Goal: Obtain resource: Download file/media

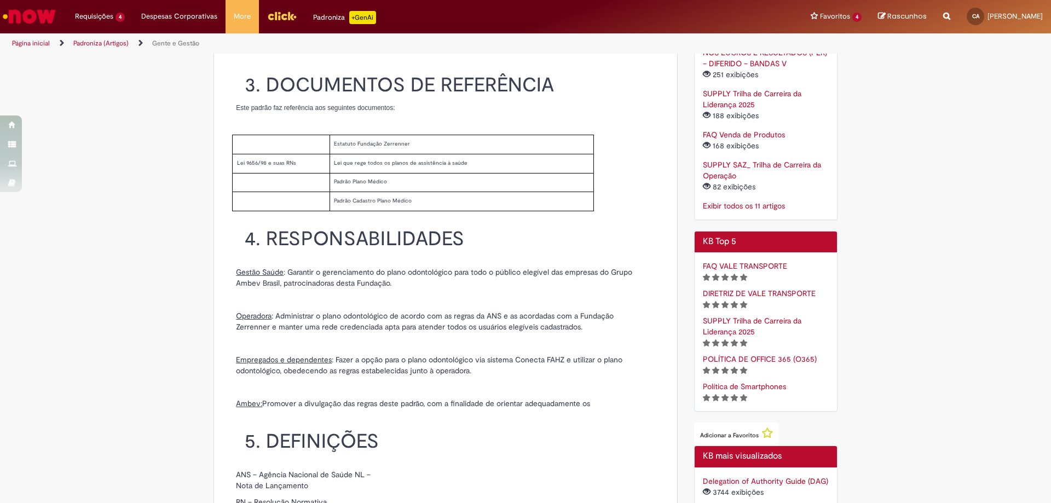
scroll to position [493, 0]
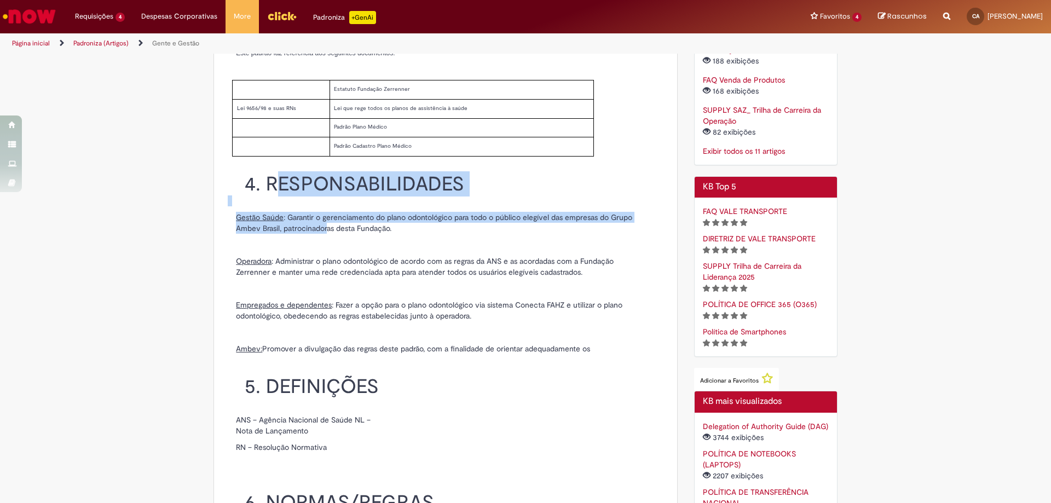
drag, startPoint x: 270, startPoint y: 177, endPoint x: 325, endPoint y: 214, distance: 66.2
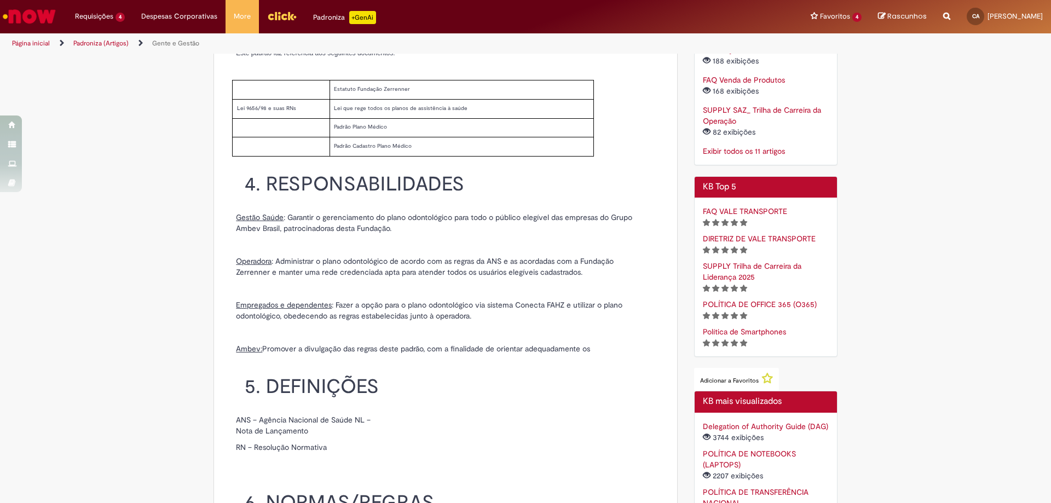
click at [445, 327] on p at bounding box center [446, 332] width 436 height 11
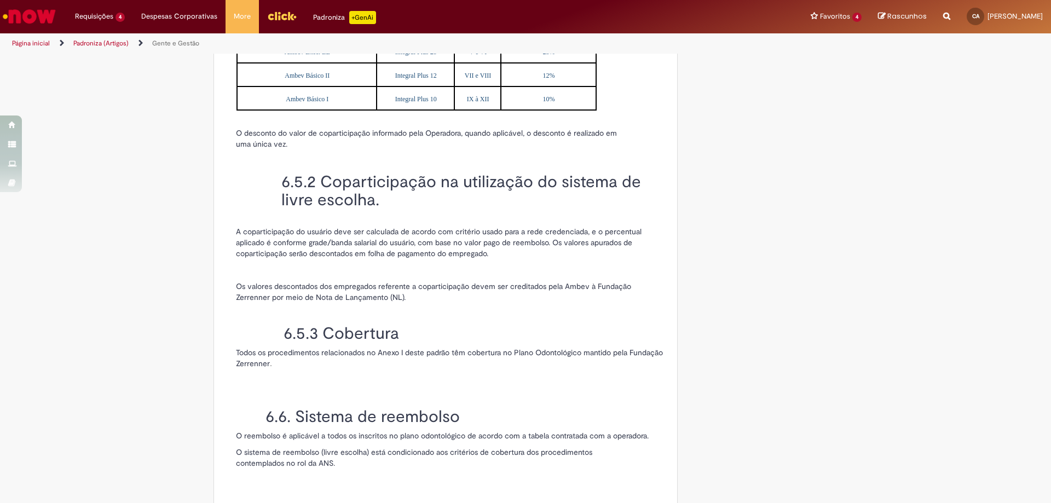
scroll to position [2134, 0]
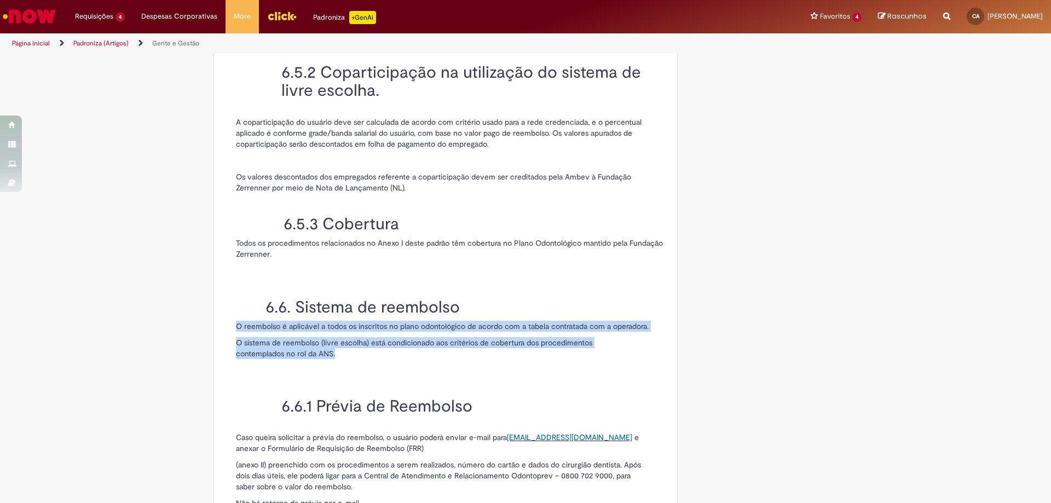
drag, startPoint x: 219, startPoint y: 295, endPoint x: 363, endPoint y: 327, distance: 147.9
click at [363, 327] on div "4.0 - Última modificação em [DATE] Revisado por 3.0 - Última modificação em [DA…" at bounding box center [445, 103] width 463 height 3871
click at [363, 337] on p "O sistema de reembolso (livre escolha) está condicionado aos critérios de cober…" at bounding box center [438, 348] width 405 height 22
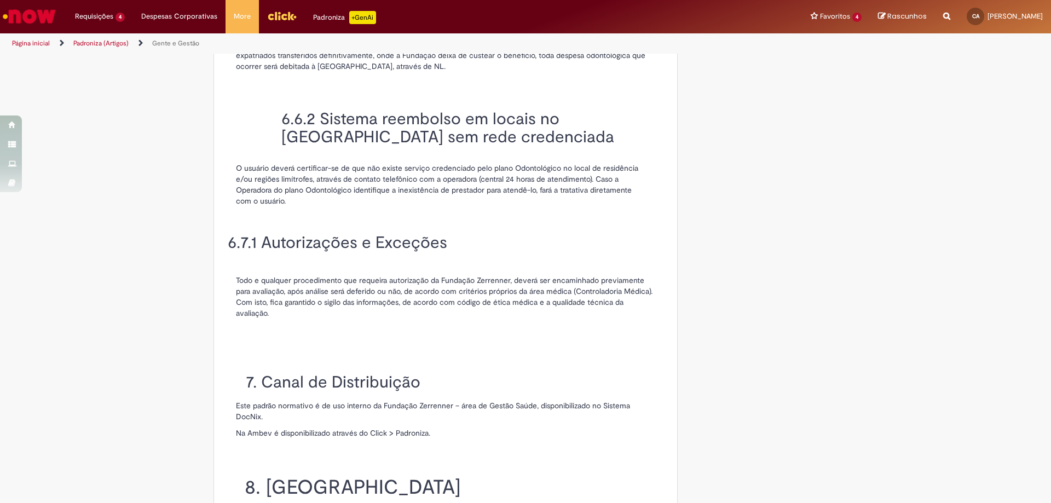
scroll to position [2791, 0]
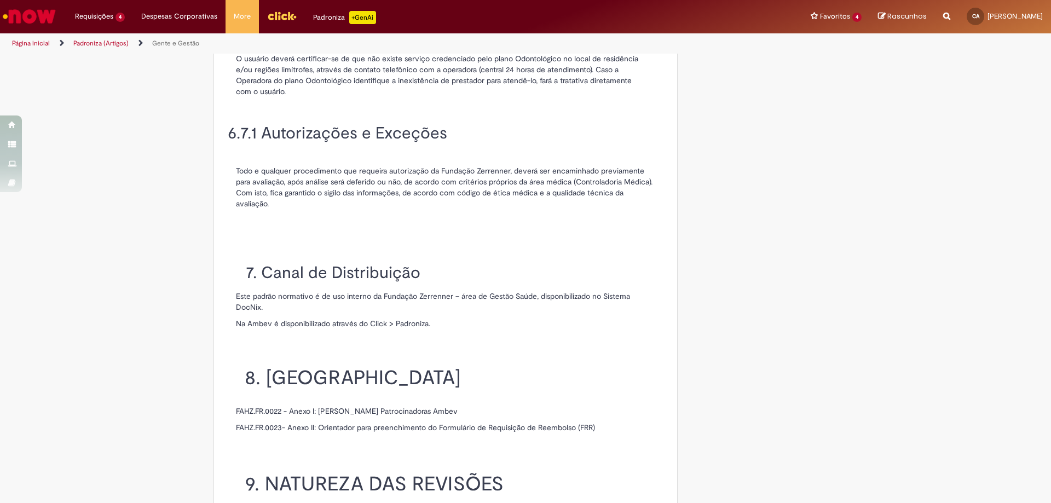
click at [259, 406] on p "FAHZ.FR.0022 - Anexo I: [PERSON_NAME] Patrocinadoras Ambev" at bounding box center [449, 411] width 427 height 11
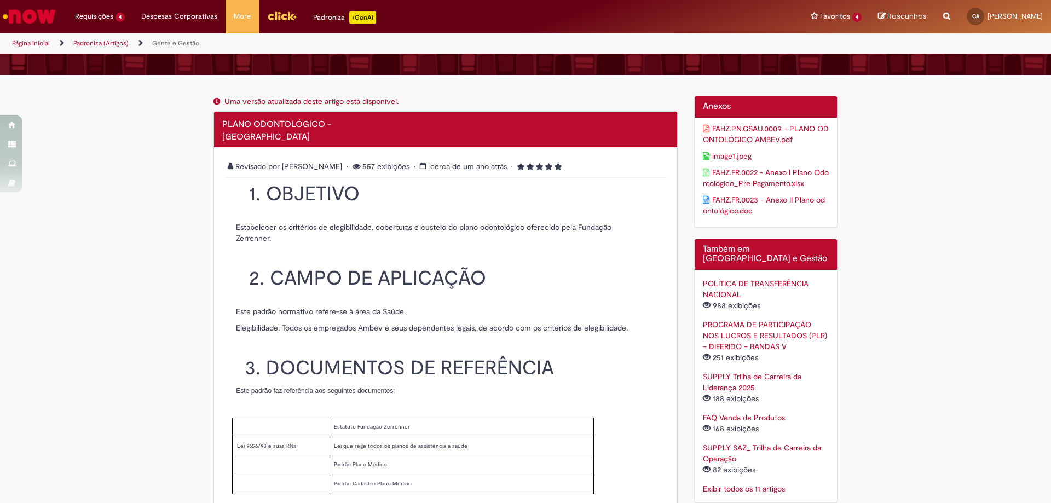
scroll to position [106, 0]
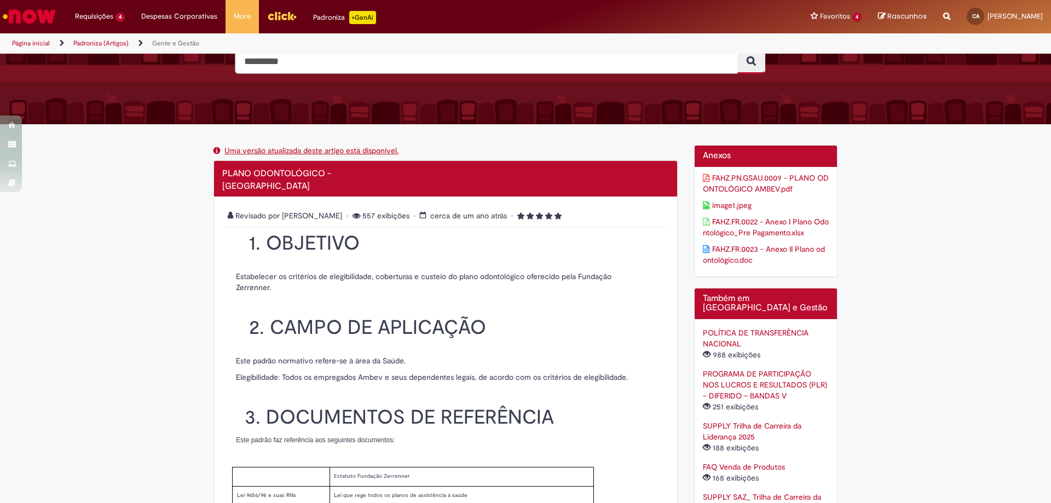
click at [737, 204] on link "image1.jpeg" at bounding box center [766, 205] width 126 height 11
click at [766, 222] on link "FAHZ.FR.0022 - Anexo I Plano Odontológico_Pre Pagamento.xlsx" at bounding box center [766, 227] width 126 height 22
click at [740, 190] on link "FAHZ.PN.GSAU.0009 - PLANO ODONTOLÓGICO AMBEV.pdf" at bounding box center [766, 183] width 126 height 22
click at [748, 253] on link "FAHZ.FR.0023 - Anexo II Plano odontológico.doc" at bounding box center [766, 255] width 126 height 22
